Goal: Obtain resource: Download file/media

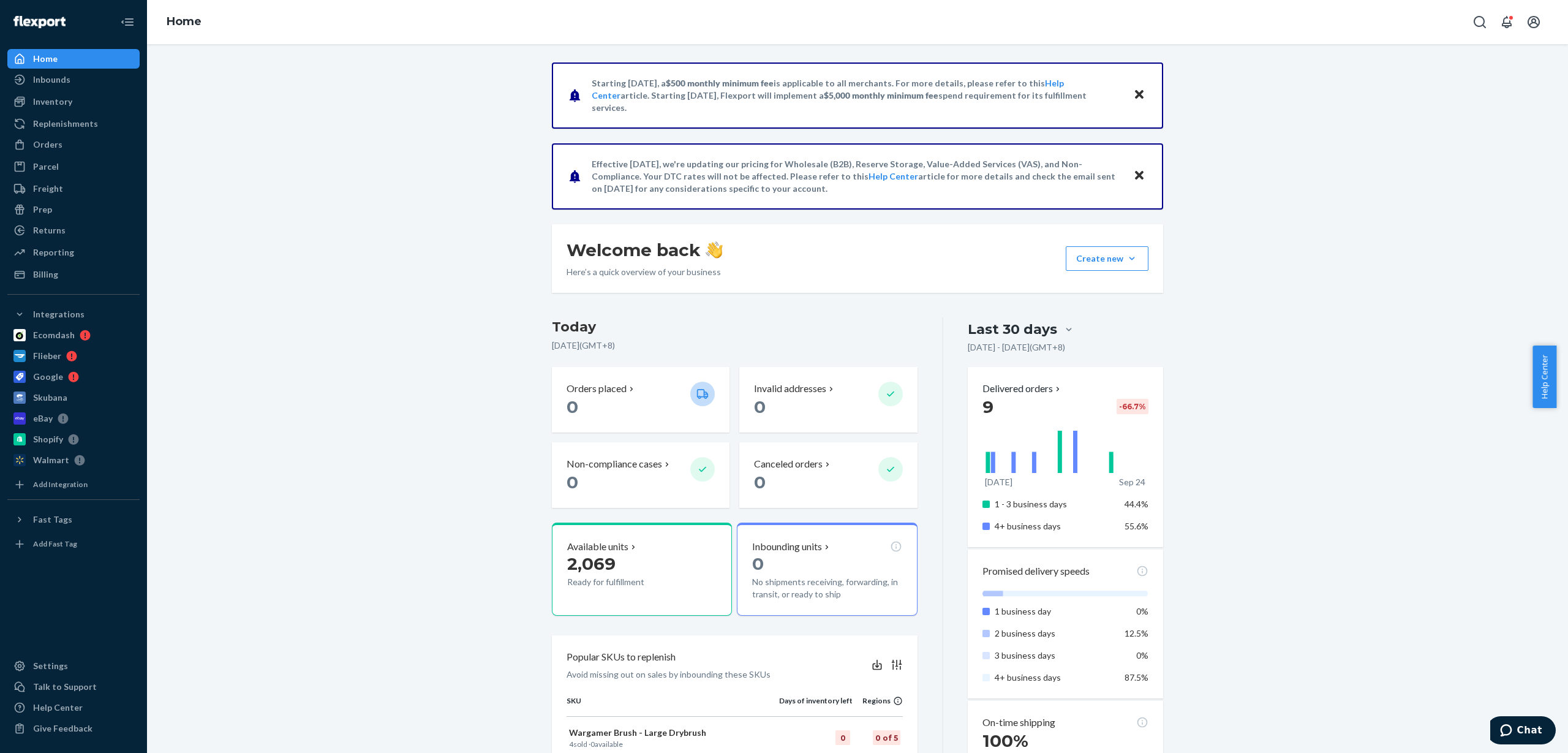
drag, startPoint x: 1413, startPoint y: 1, endPoint x: 386, endPoint y: 243, distance: 1055.1
click at [386, 243] on div "Starting [DATE], a $500 monthly minimum fee is applicable to all merchants. For…" at bounding box center [857, 623] width 1402 height 1120
click at [63, 151] on div "Orders" at bounding box center [73, 144] width 130 height 17
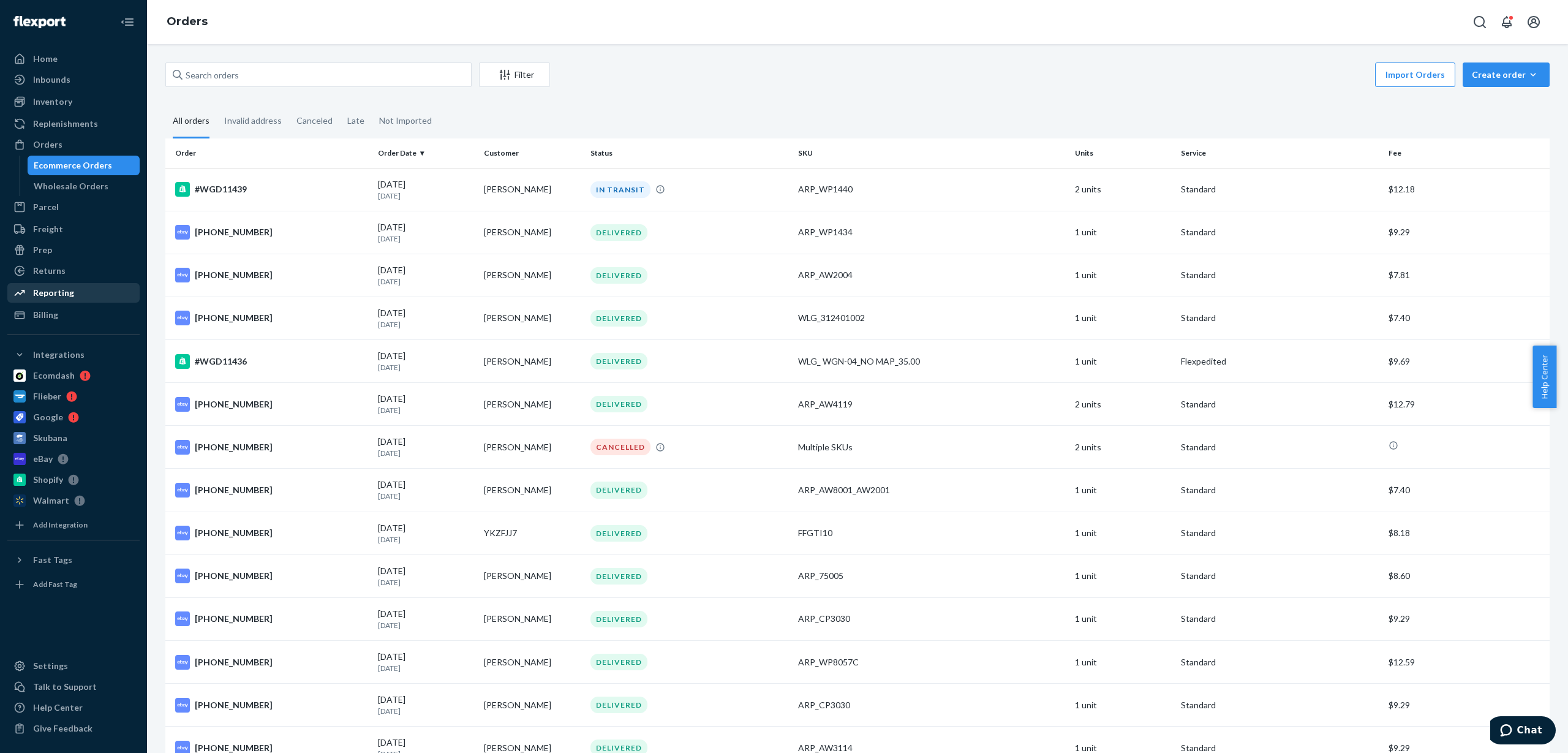
click at [50, 296] on div "Reporting" at bounding box center [54, 293] width 41 height 12
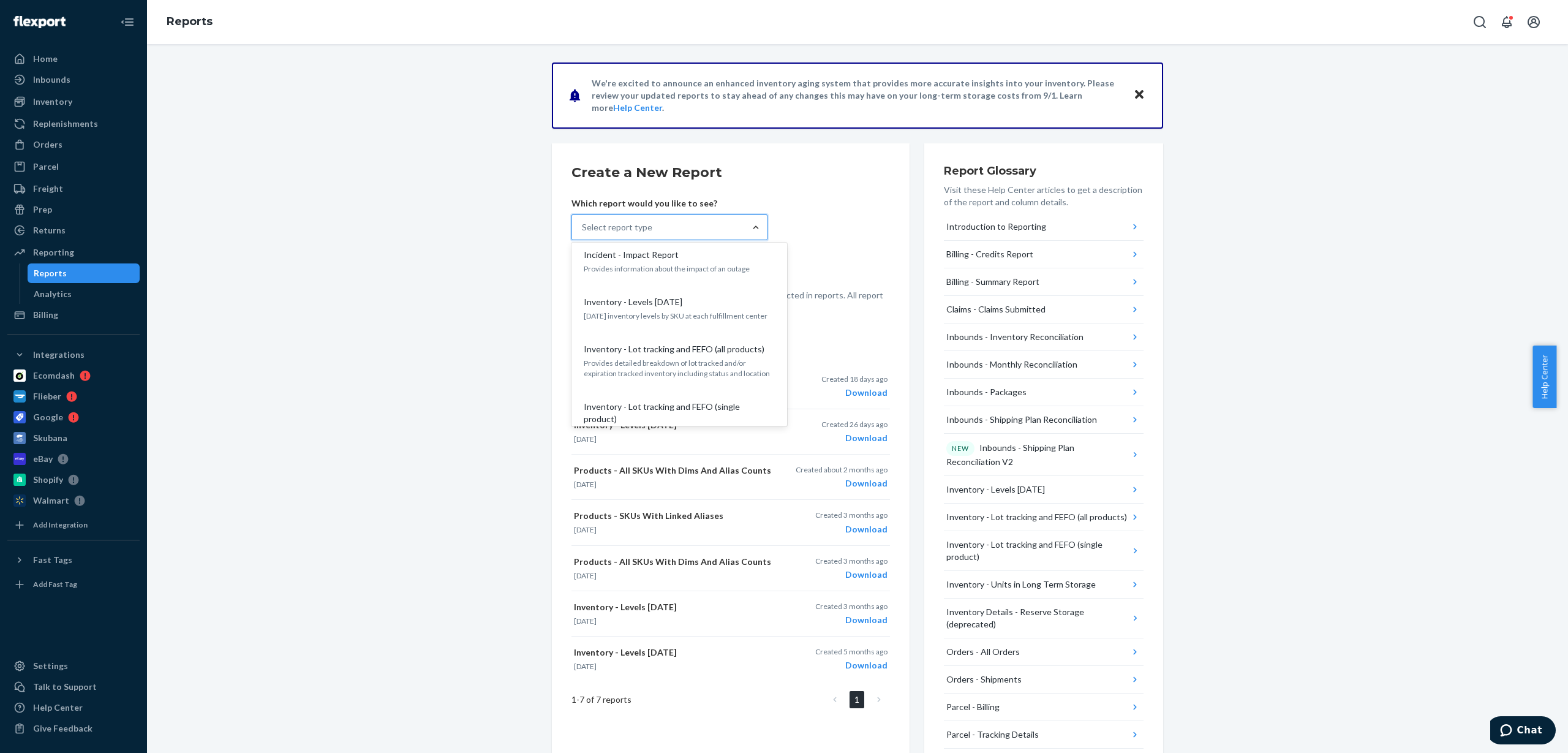
scroll to position [481, 0]
click at [725, 296] on div "Inventory - Levels [DATE] [DATE] inventory levels by SKU at each fulfillment ce…" at bounding box center [679, 314] width 196 height 37
click at [583, 233] on input "option Inventory - Levels [DATE] focused, 11 of 30. 30 results available. Use U…" at bounding box center [582, 227] width 1 height 12
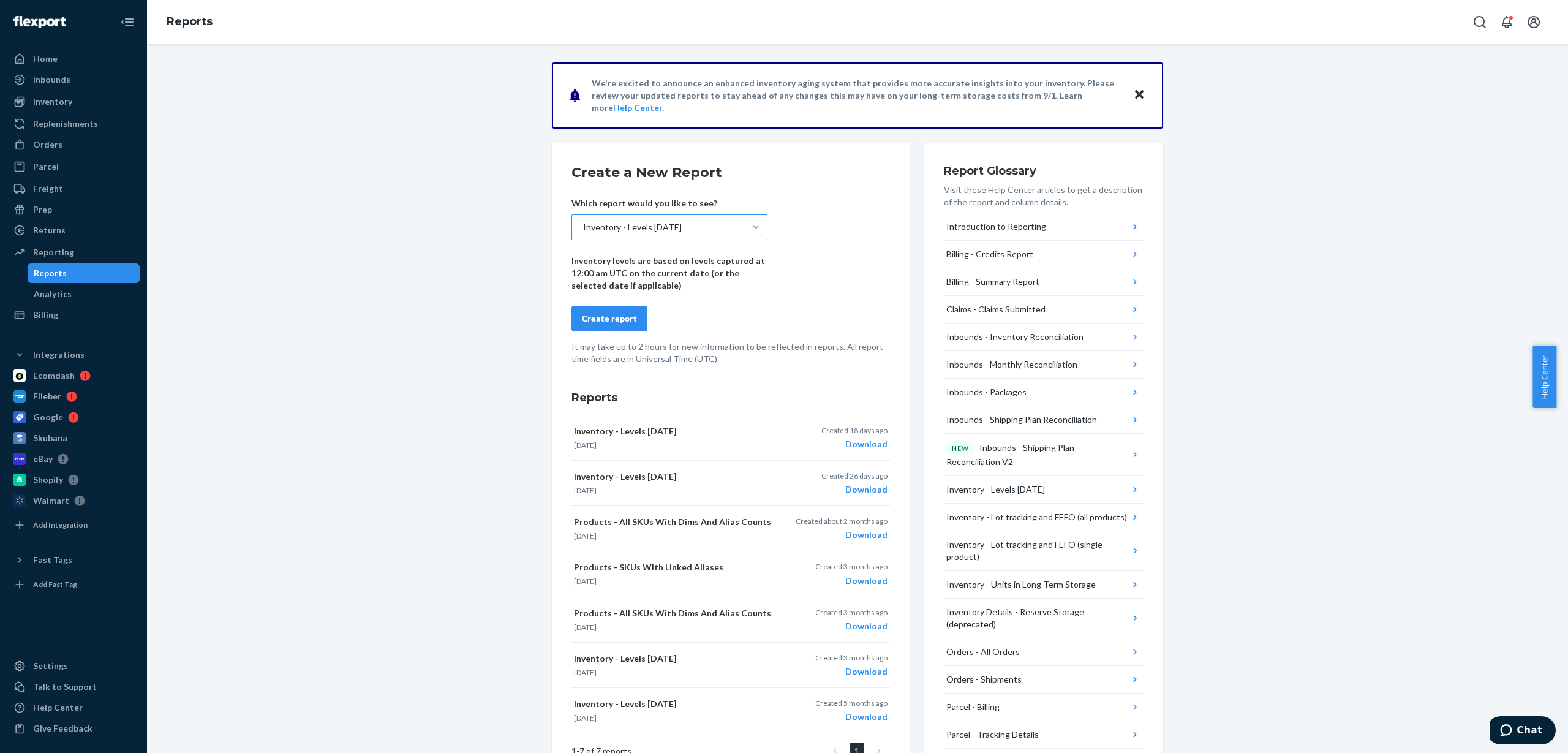
click at [591, 313] on div "Create report" at bounding box center [609, 318] width 55 height 12
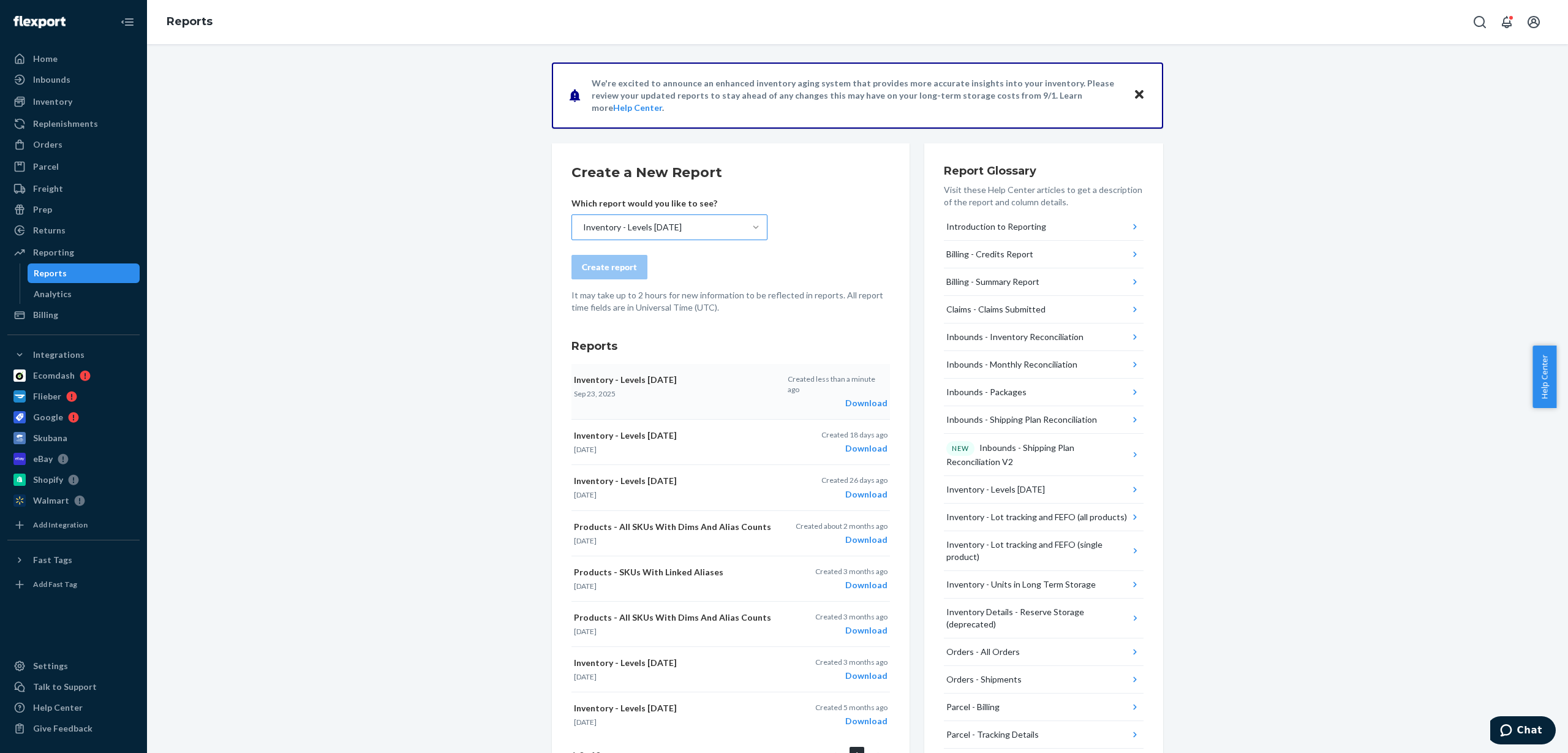
click at [865, 397] on div "Download" at bounding box center [837, 403] width 100 height 12
click at [51, 59] on div "Home" at bounding box center [45, 59] width 24 height 12
